Goal: Information Seeking & Learning: Learn about a topic

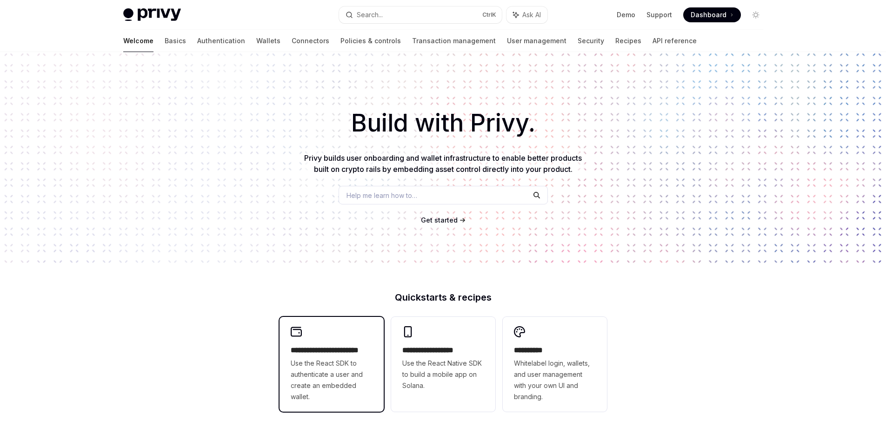
scroll to position [217, 0]
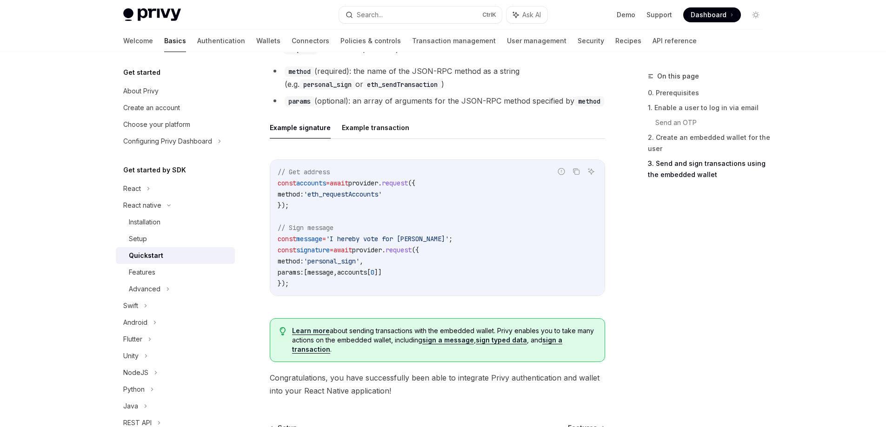
scroll to position [958, 0]
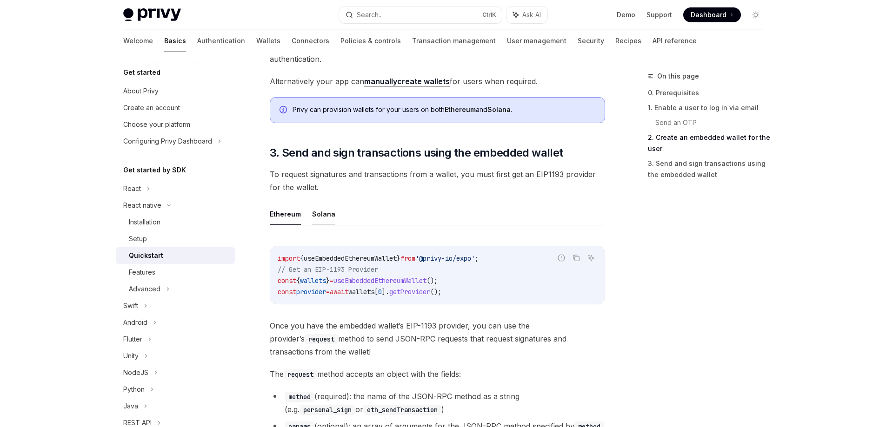
click at [322, 213] on button "Solana" at bounding box center [323, 214] width 23 height 22
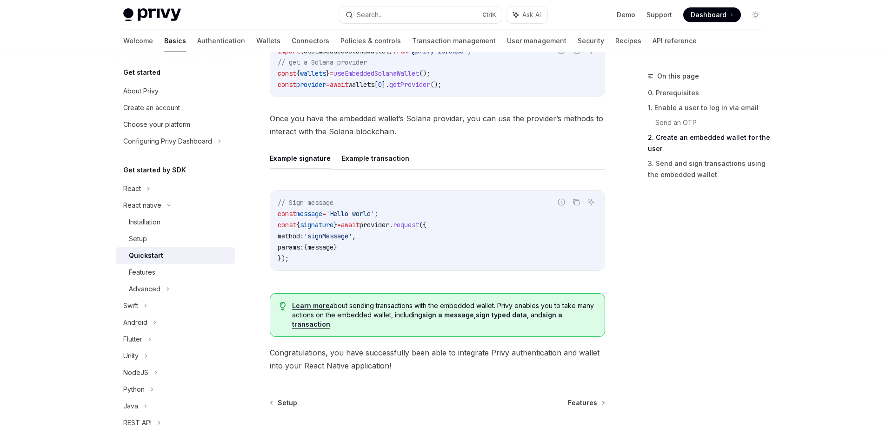
scroll to position [1175, 0]
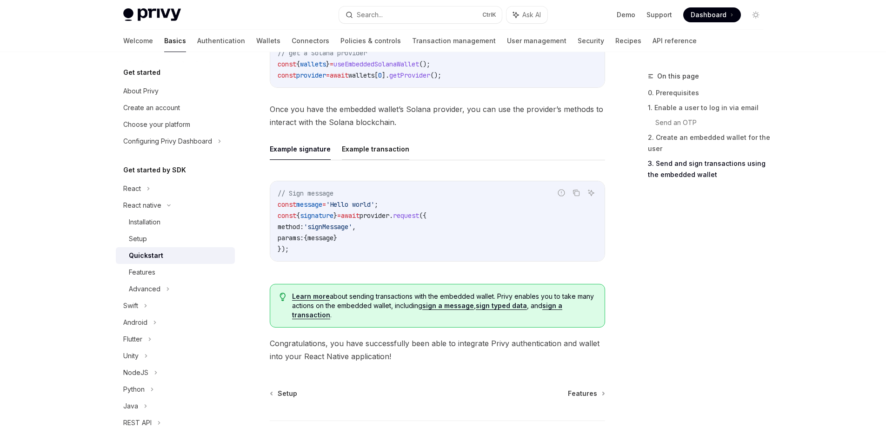
click at [370, 148] on button "Example transaction" at bounding box center [375, 149] width 67 height 22
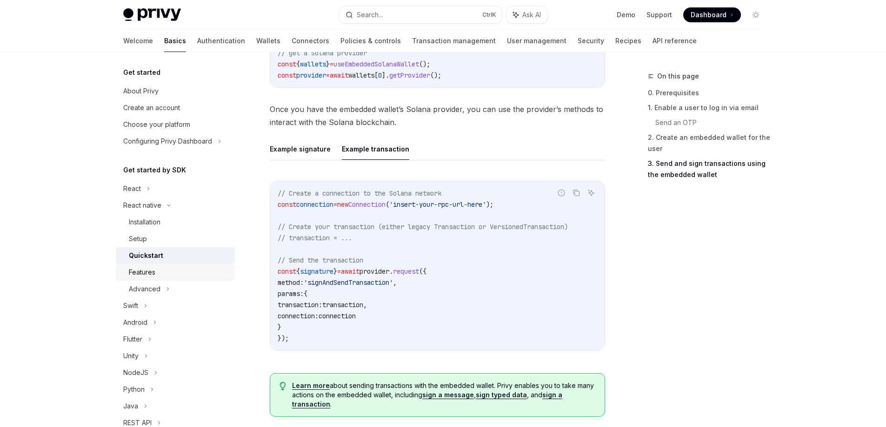
click at [168, 271] on div "Features" at bounding box center [179, 272] width 100 height 11
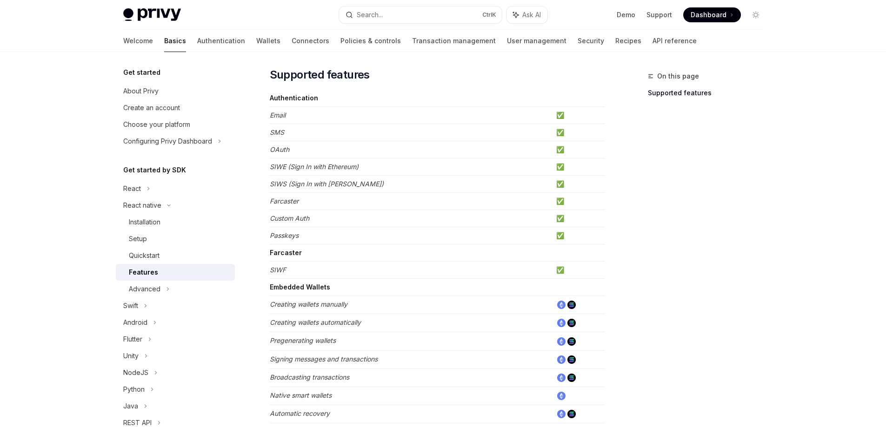
scroll to position [217, 0]
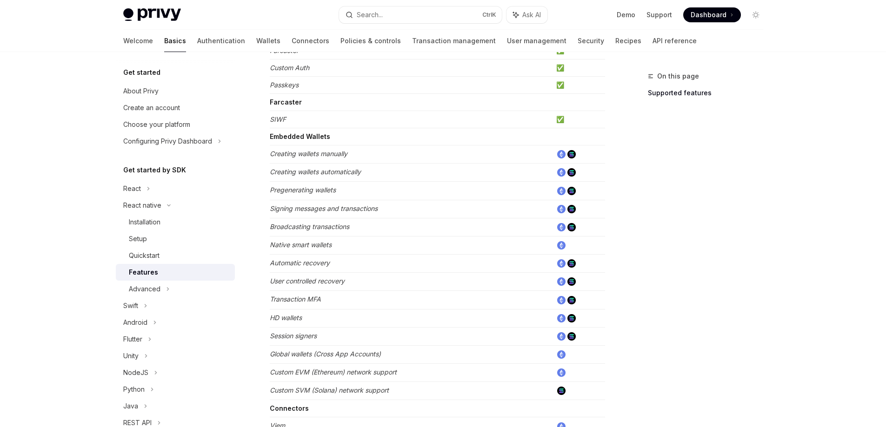
click at [328, 190] on em "Pregenerating wallets" at bounding box center [303, 190] width 66 height 8
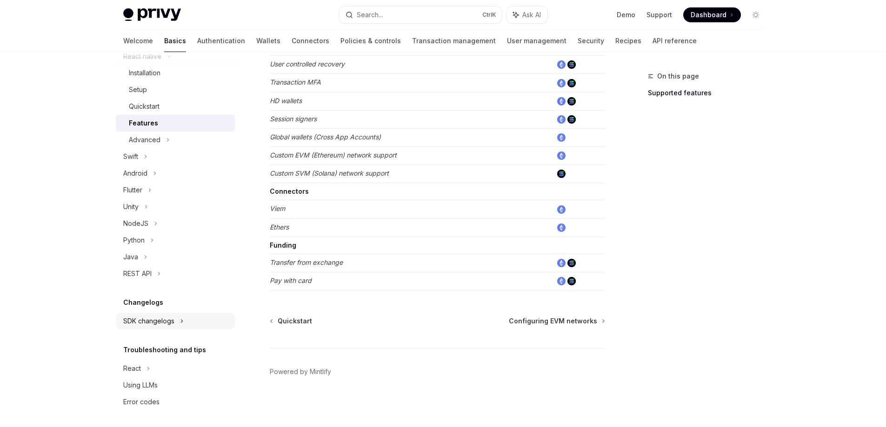
scroll to position [151, 0]
click at [169, 321] on div "SDK changelogs" at bounding box center [148, 319] width 51 height 11
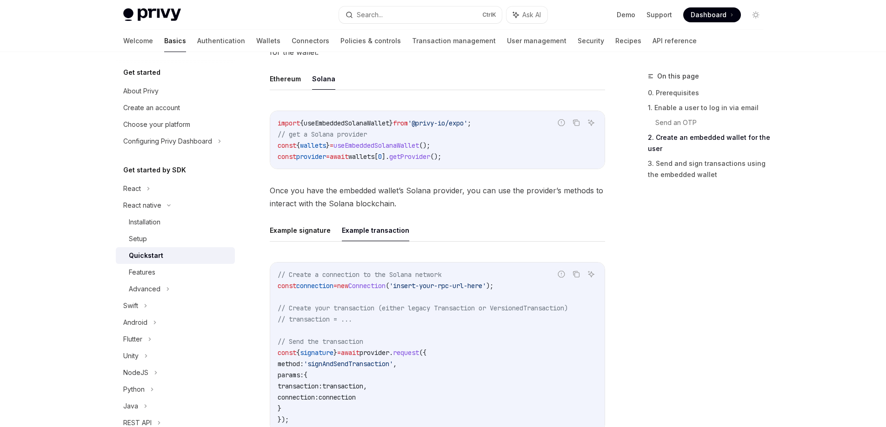
scroll to position [1100, 0]
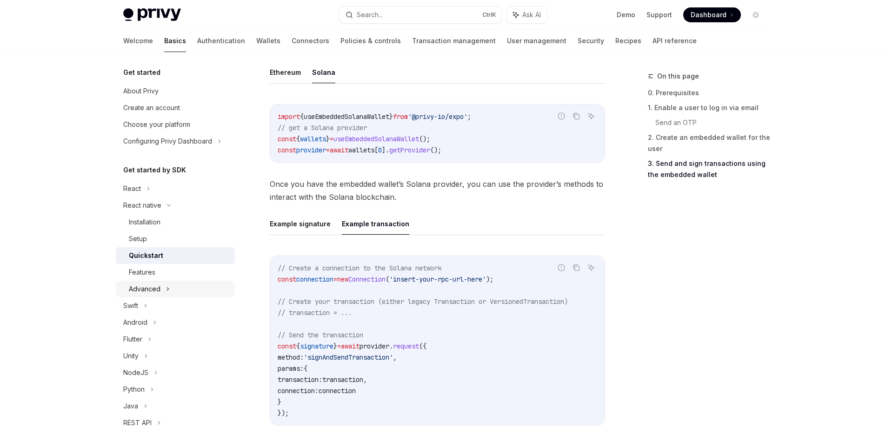
click at [164, 285] on div "Advanced" at bounding box center [175, 289] width 119 height 17
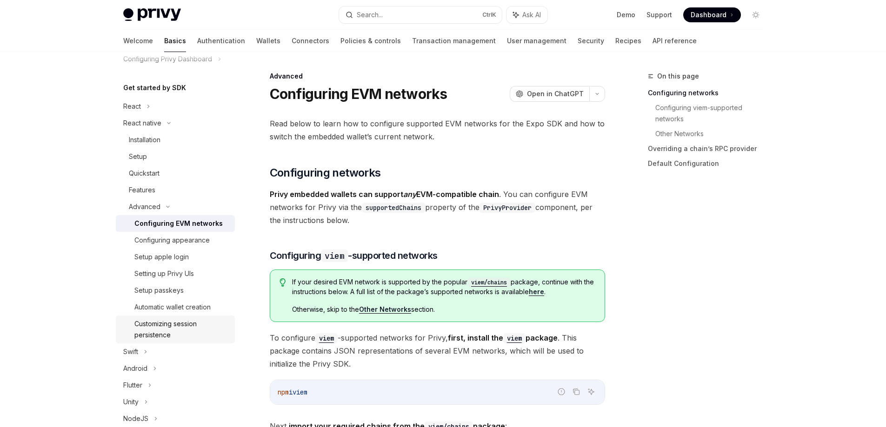
scroll to position [108, 0]
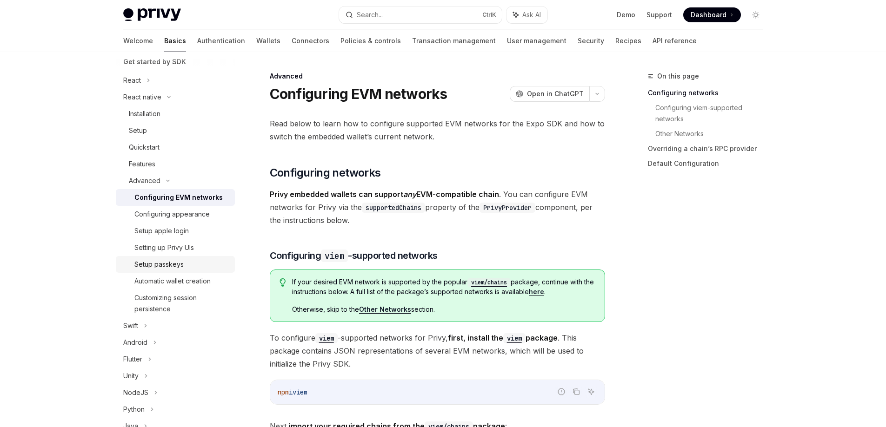
click at [174, 266] on div "Setup passkeys" at bounding box center [158, 264] width 49 height 11
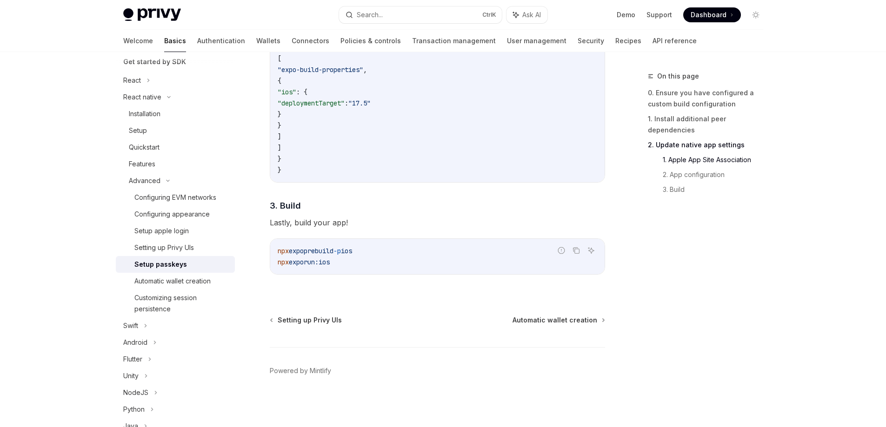
scroll to position [734, 0]
click at [191, 282] on div "Automatic wallet creation" at bounding box center [172, 281] width 76 height 11
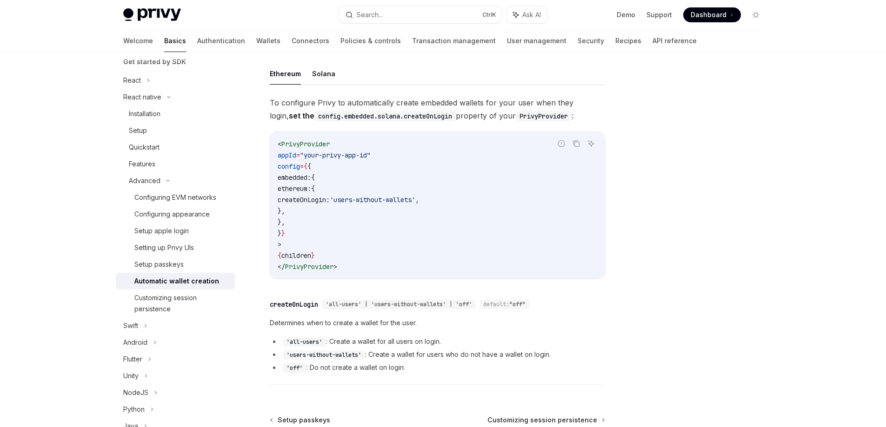
scroll to position [190, 0]
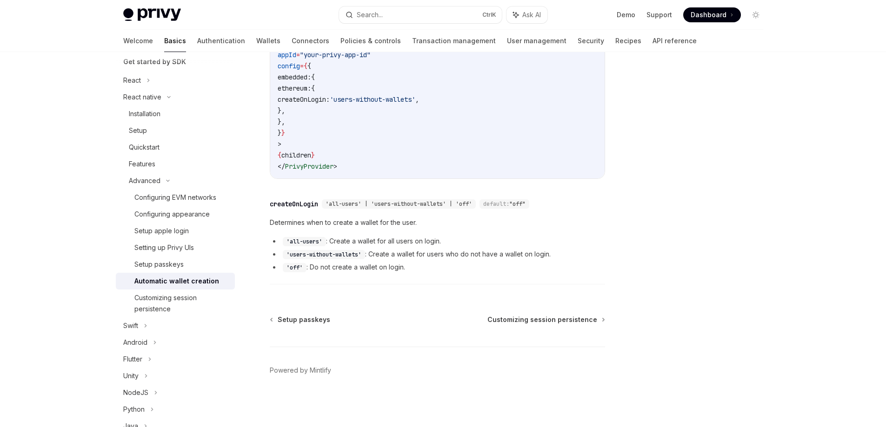
click at [570, 324] on div "Setup passkeys Customizing session persistence Powered by Mintlify" at bounding box center [437, 371] width 335 height 112
click at [570, 322] on span "Customizing session persistence" at bounding box center [542, 319] width 110 height 9
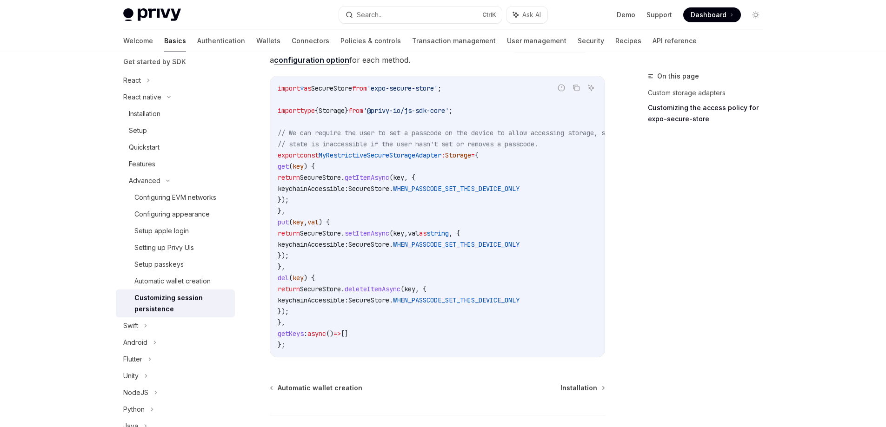
scroll to position [615, 0]
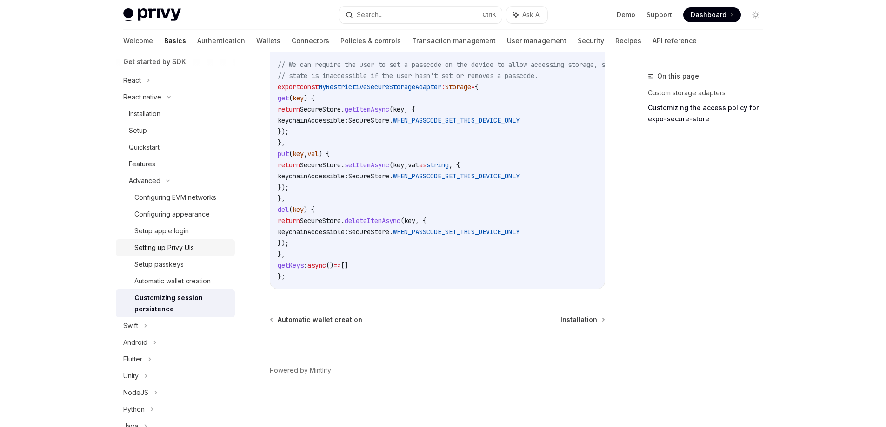
click at [185, 250] on div "Setting up Privy UIs" at bounding box center [164, 247] width 60 height 11
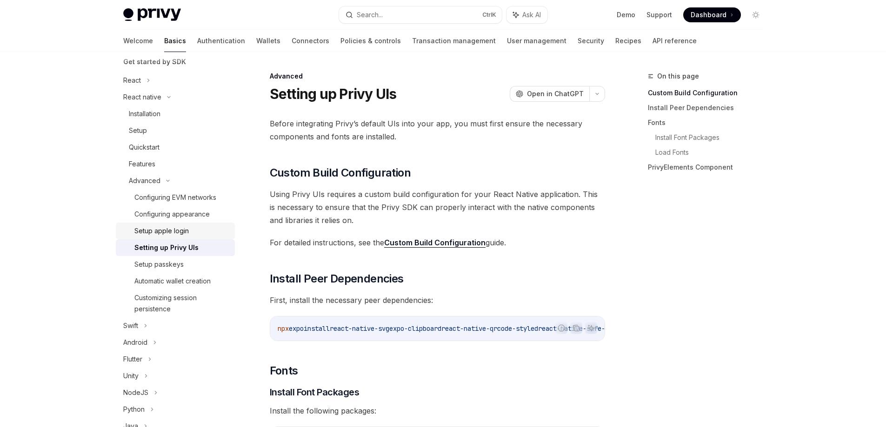
click at [177, 232] on div "Setup apple login" at bounding box center [161, 230] width 54 height 11
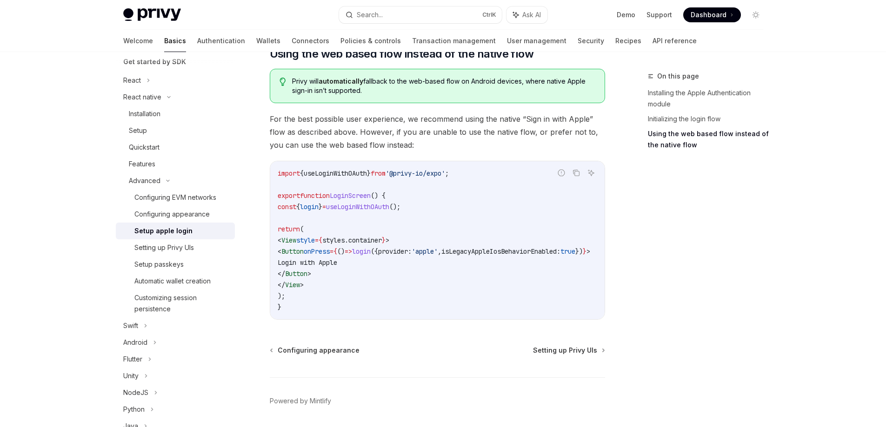
scroll to position [740, 0]
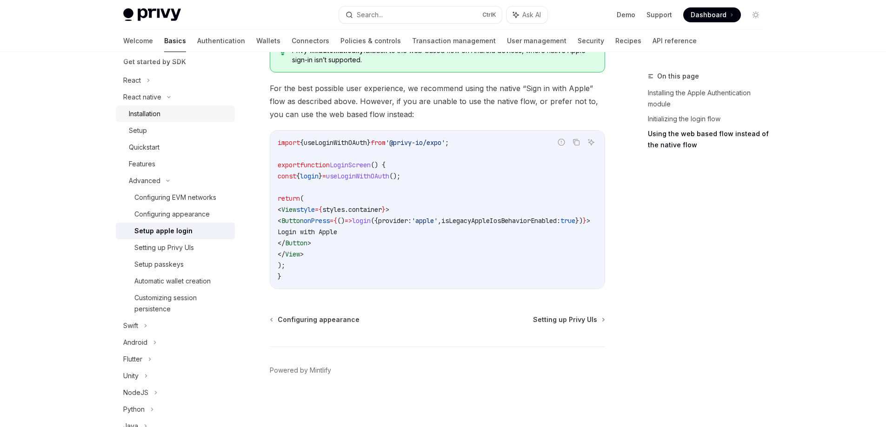
click at [164, 118] on div "Installation" at bounding box center [179, 113] width 100 height 11
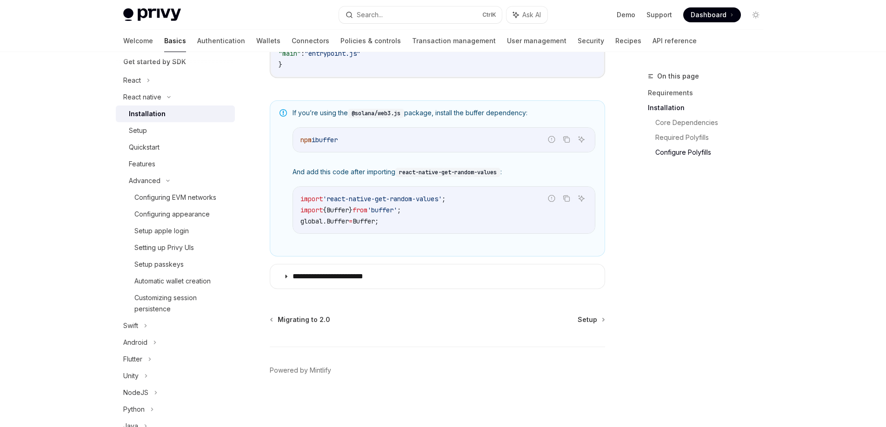
scroll to position [669, 0]
click at [167, 135] on div "Setup" at bounding box center [179, 130] width 100 height 11
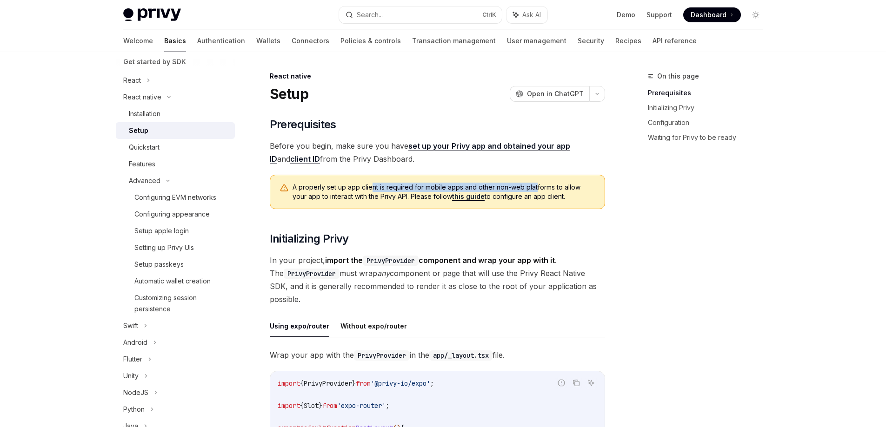
drag, startPoint x: 375, startPoint y: 187, endPoint x: 534, endPoint y: 186, distance: 159.4
click at [534, 186] on span "A properly set up app client is required for mobile apps and other non-web plat…" at bounding box center [443, 192] width 303 height 19
click at [490, 197] on span "A properly set up app client is required for mobile apps and other non-web plat…" at bounding box center [443, 192] width 303 height 19
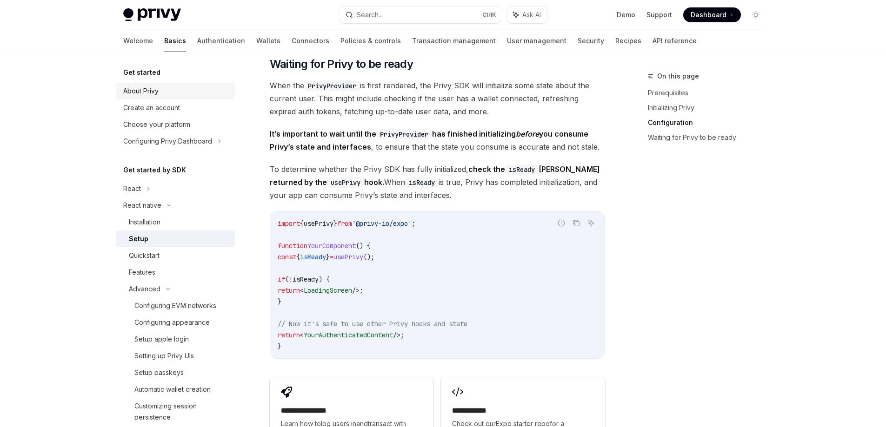
scroll to position [522, 0]
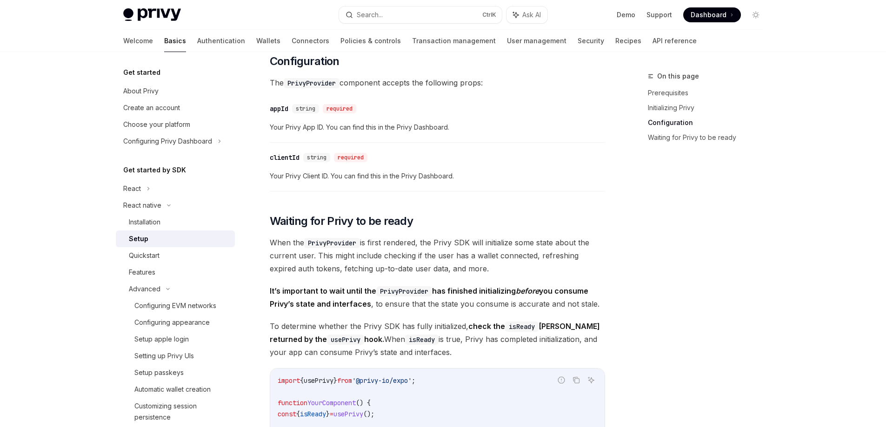
click at [151, 19] on img at bounding box center [152, 14] width 58 height 13
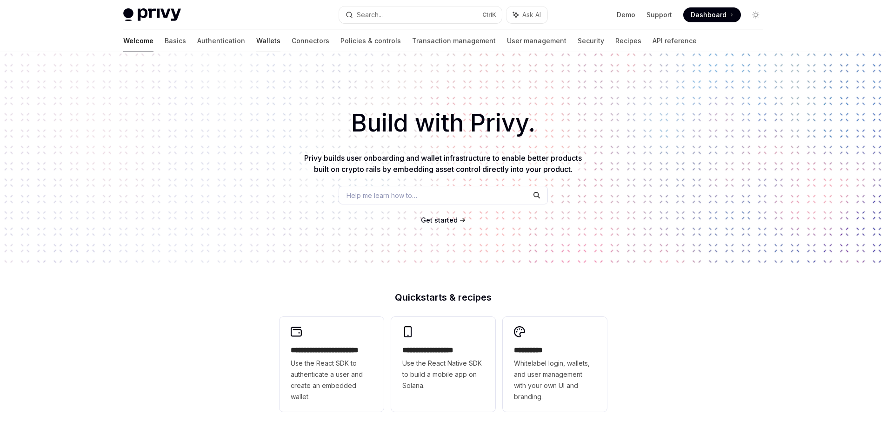
click at [256, 34] on link "Wallets" at bounding box center [268, 41] width 24 height 22
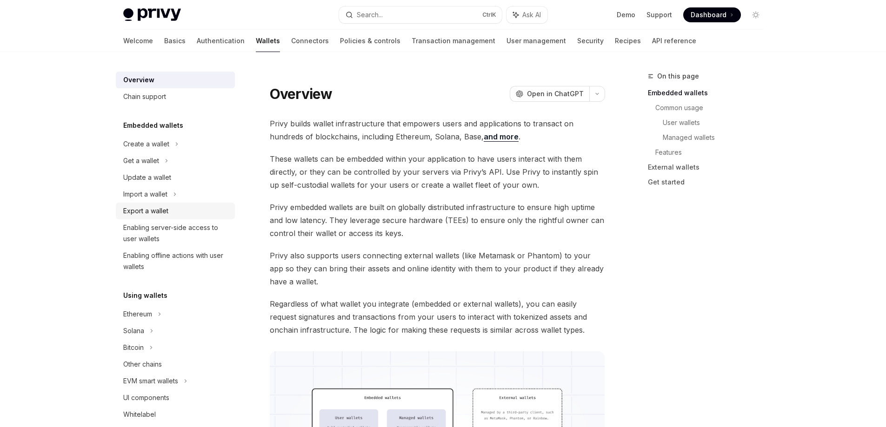
click at [159, 209] on div "Export a wallet" at bounding box center [145, 210] width 45 height 11
click at [155, 208] on div "Export a wallet" at bounding box center [145, 210] width 45 height 11
click at [154, 142] on div "Create a wallet" at bounding box center [146, 144] width 46 height 11
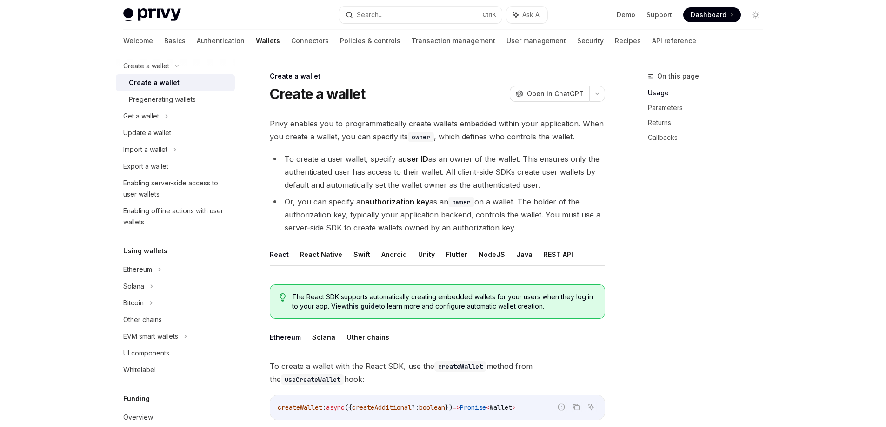
scroll to position [108, 0]
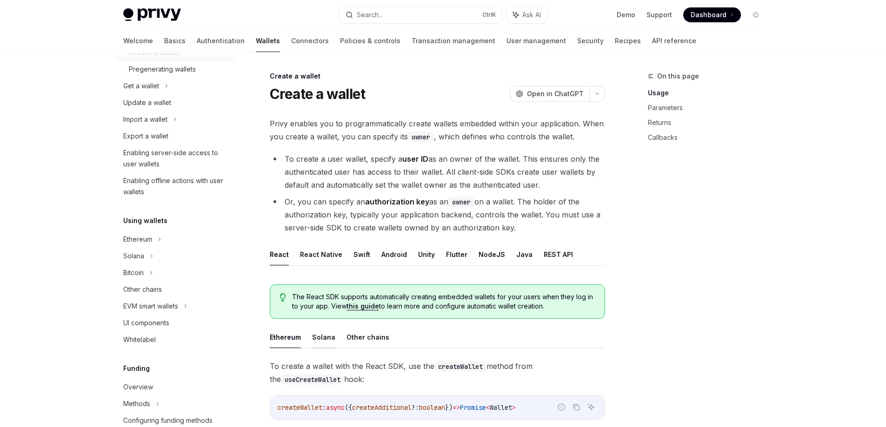
click at [328, 333] on button "Solana" at bounding box center [323, 337] width 23 height 22
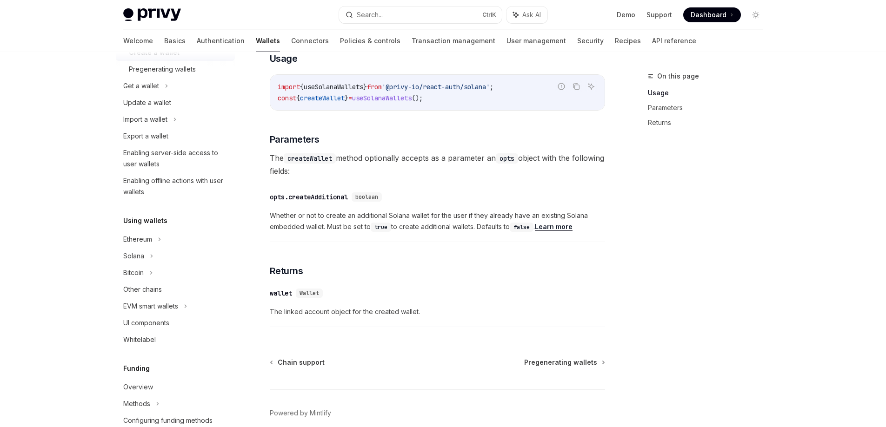
scroll to position [433, 0]
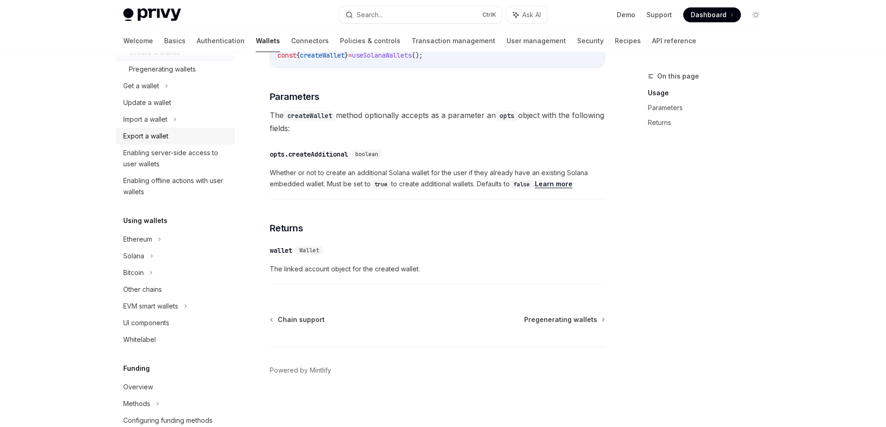
click at [149, 139] on div "Export a wallet" at bounding box center [145, 136] width 45 height 11
click at [167, 122] on div "Import a wallet" at bounding box center [145, 119] width 44 height 11
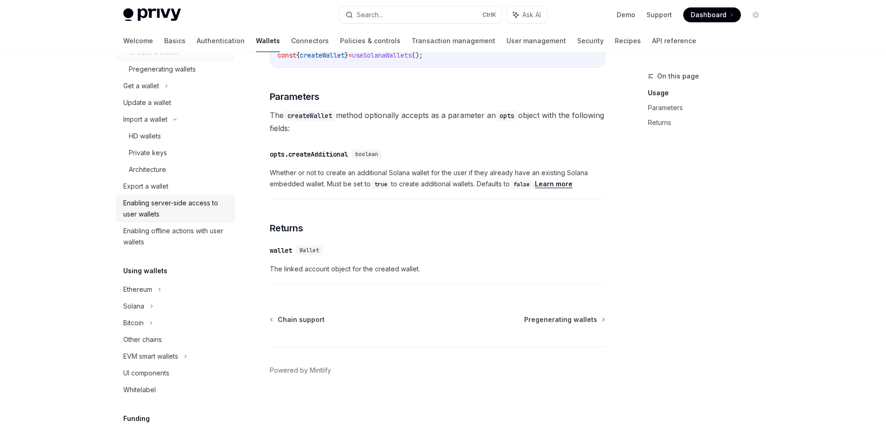
click at [174, 210] on div "Enabling server-side access to user wallets" at bounding box center [176, 209] width 106 height 22
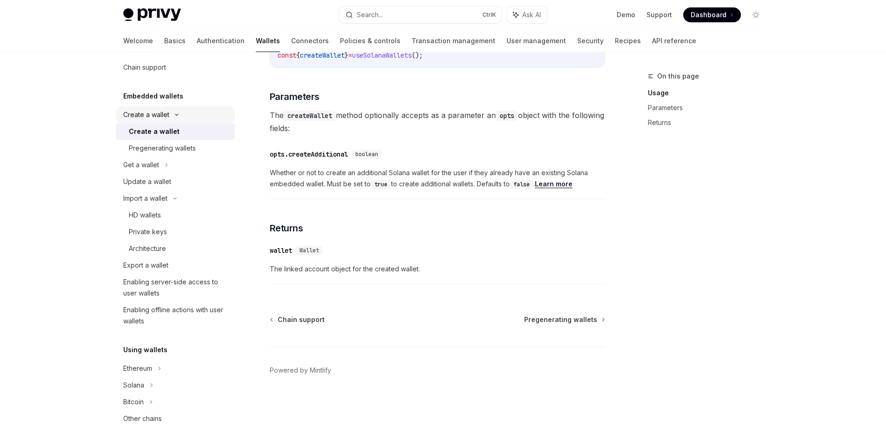
scroll to position [0, 0]
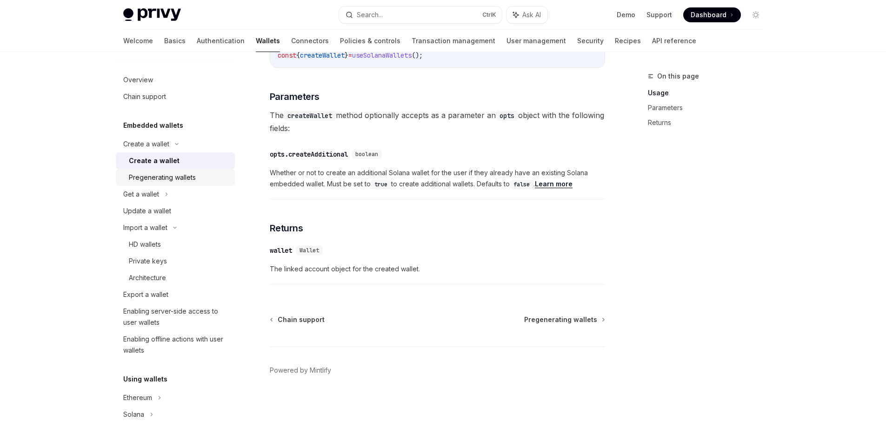
click at [172, 172] on link "Pregenerating wallets" at bounding box center [175, 177] width 119 height 17
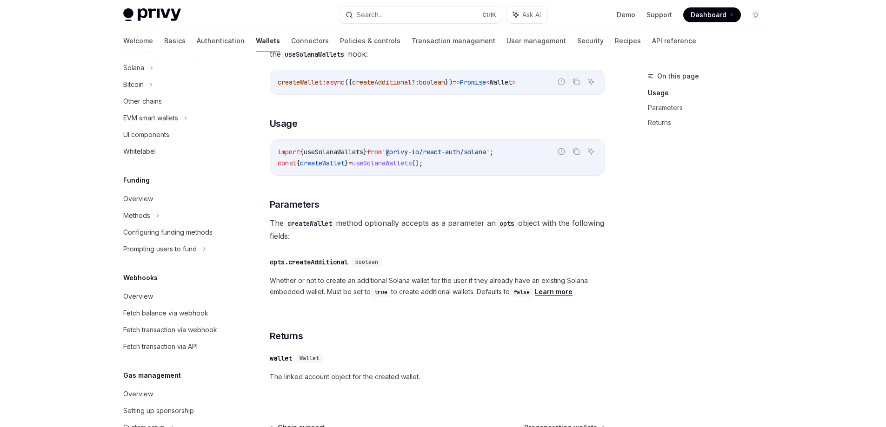
scroll to position [108, 0]
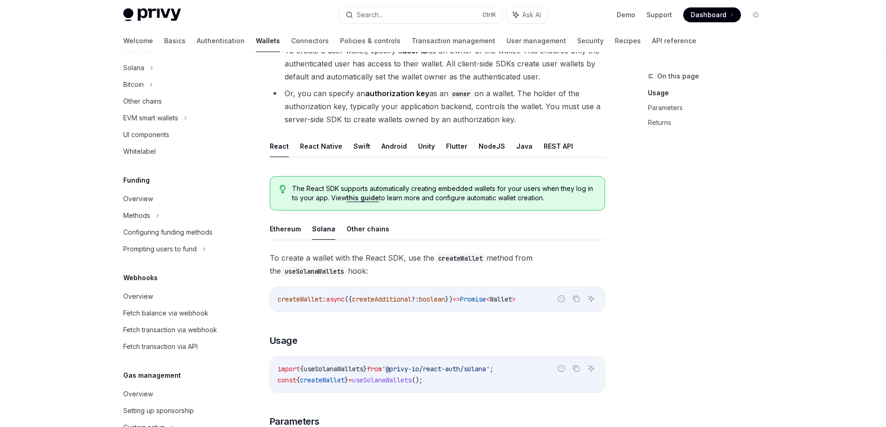
click at [156, 17] on img at bounding box center [152, 14] width 58 height 13
type textarea "*"
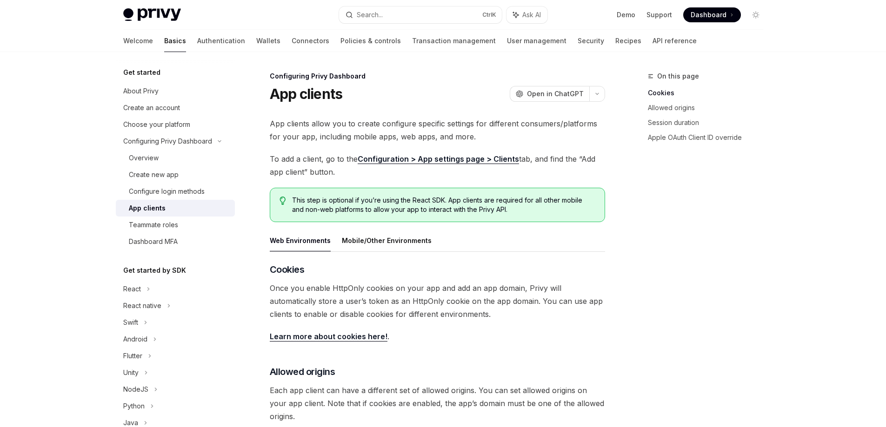
scroll to position [217, 0]
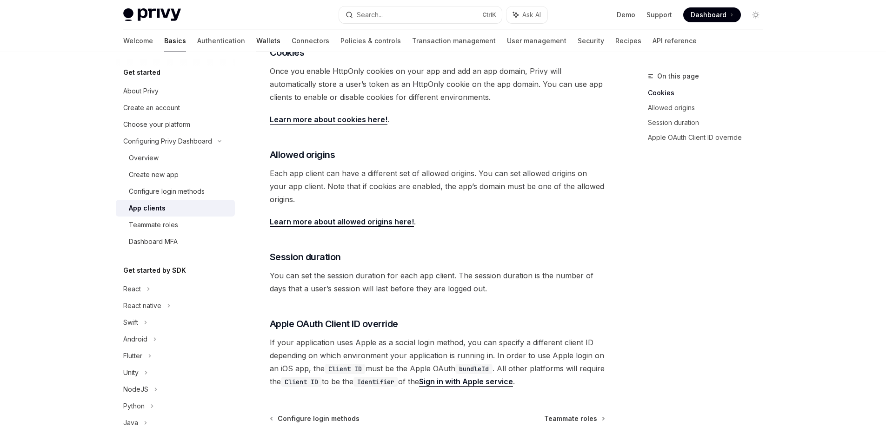
click at [256, 52] on link "Wallets" at bounding box center [268, 41] width 24 height 22
type textarea "*"
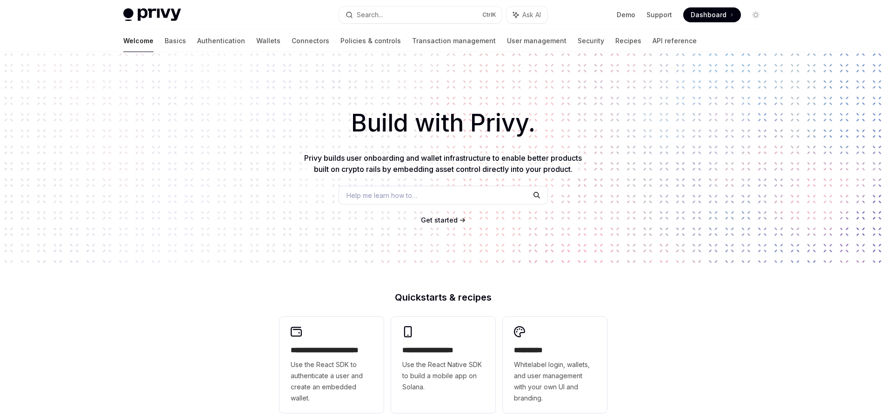
scroll to position [615, 4]
